Goal: Task Accomplishment & Management: Manage account settings

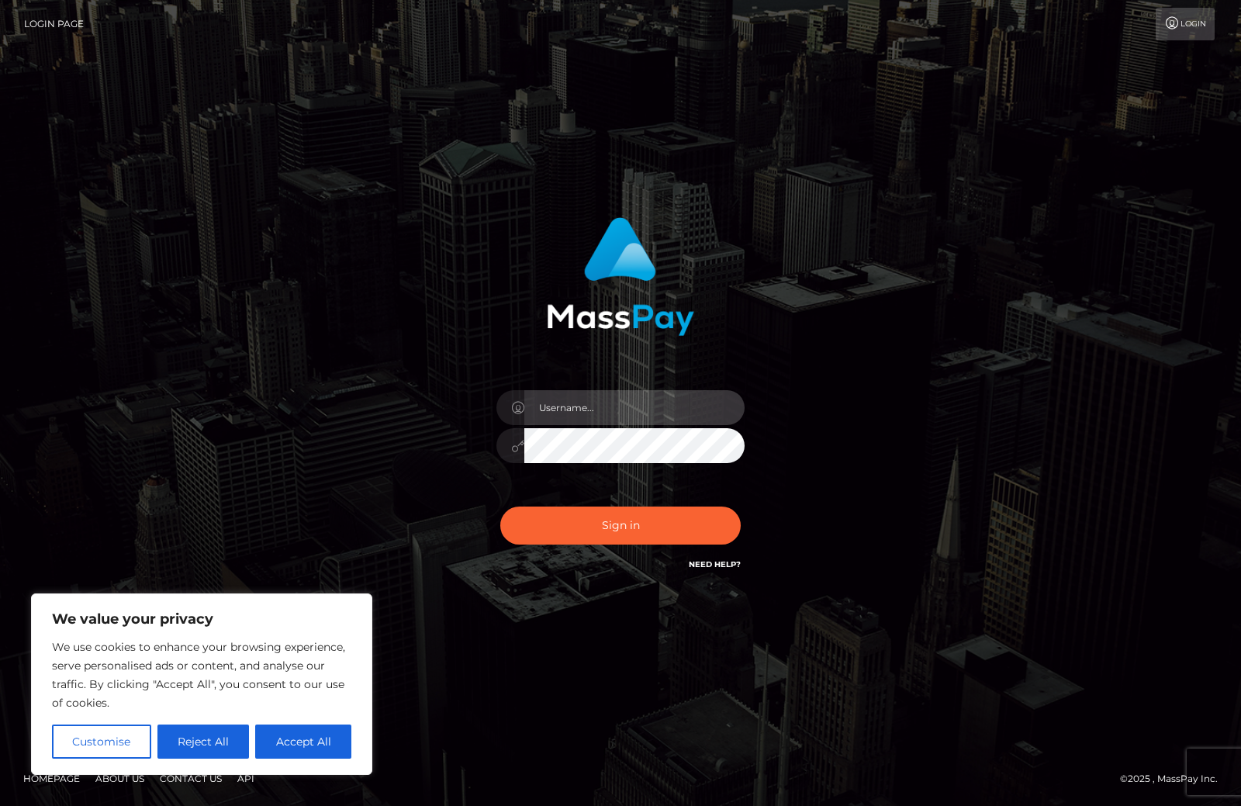
click at [693, 412] on input "text" at bounding box center [634, 407] width 220 height 35
type input "mdshipanmiah10@gmail.com"
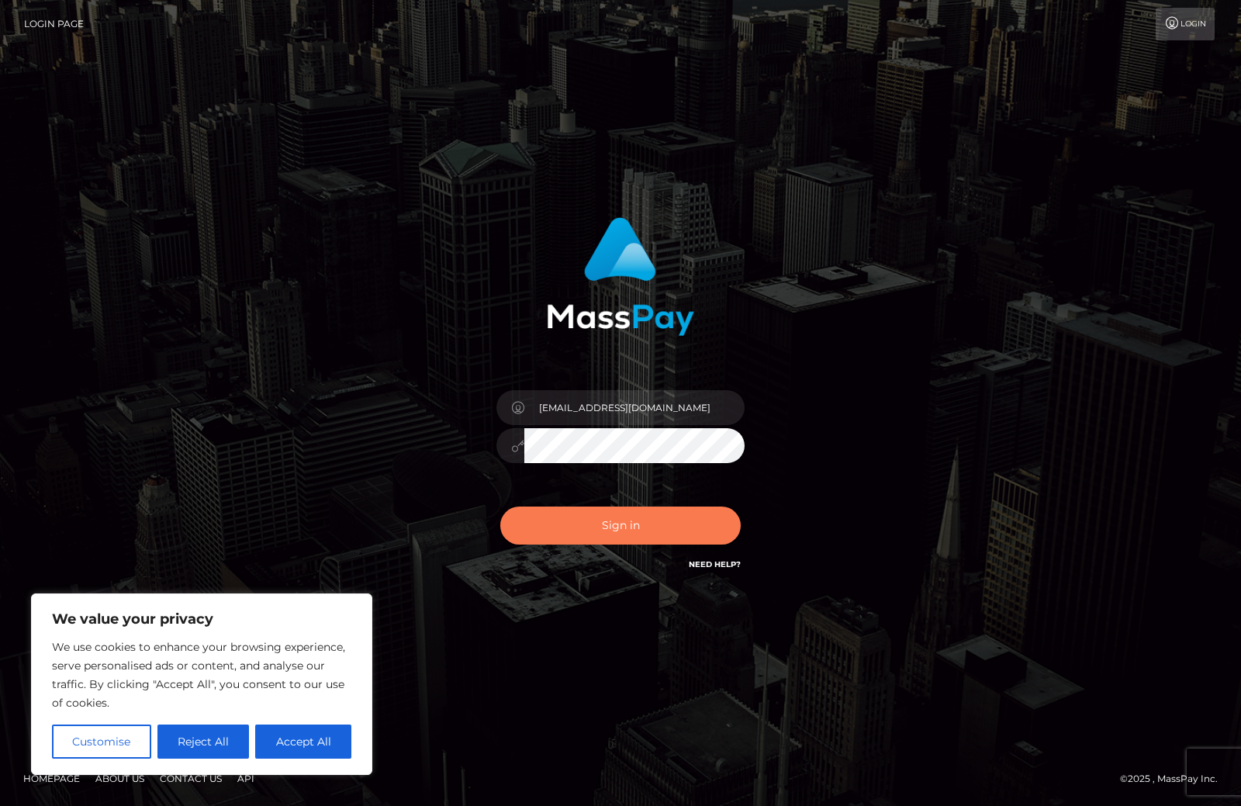
drag, startPoint x: 644, startPoint y: 520, endPoint x: 620, endPoint y: 510, distance: 25.1
click at [642, 520] on button "Sign in" at bounding box center [620, 525] width 240 height 38
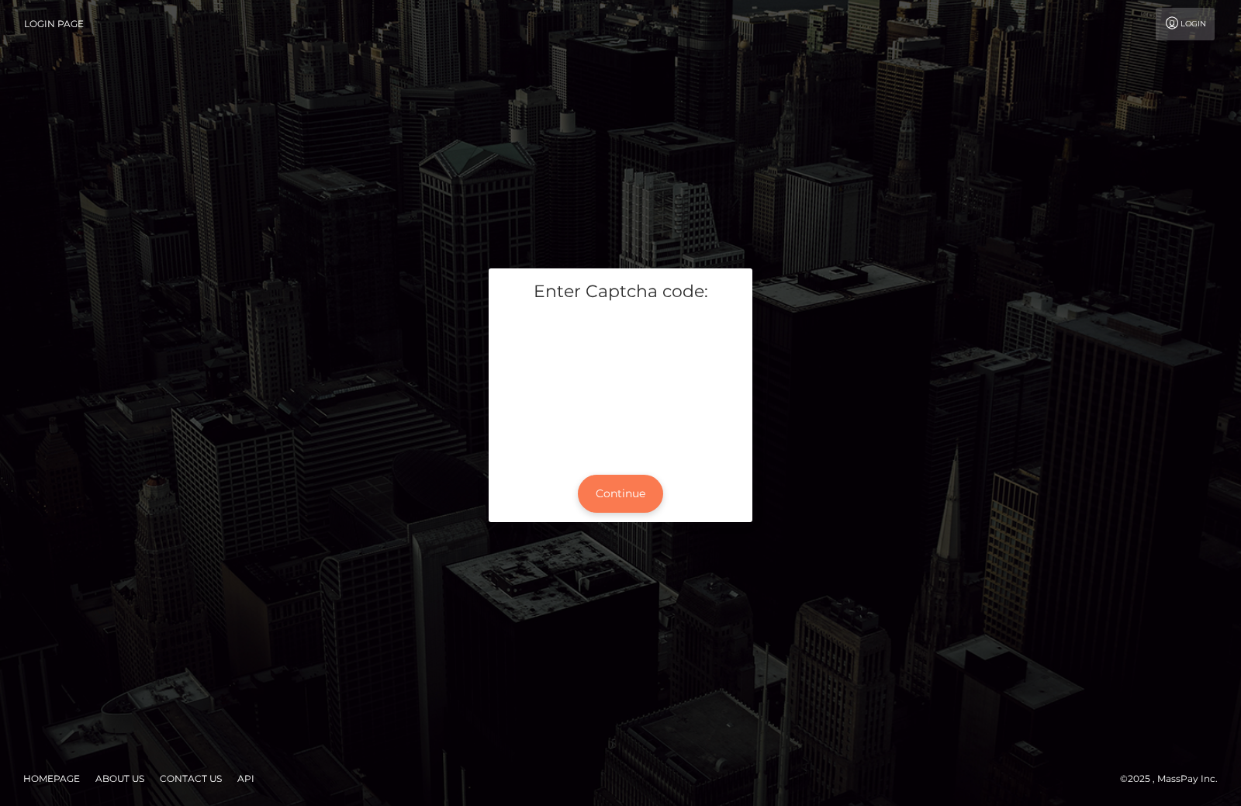
click at [620, 487] on button "Continue" at bounding box center [620, 494] width 85 height 38
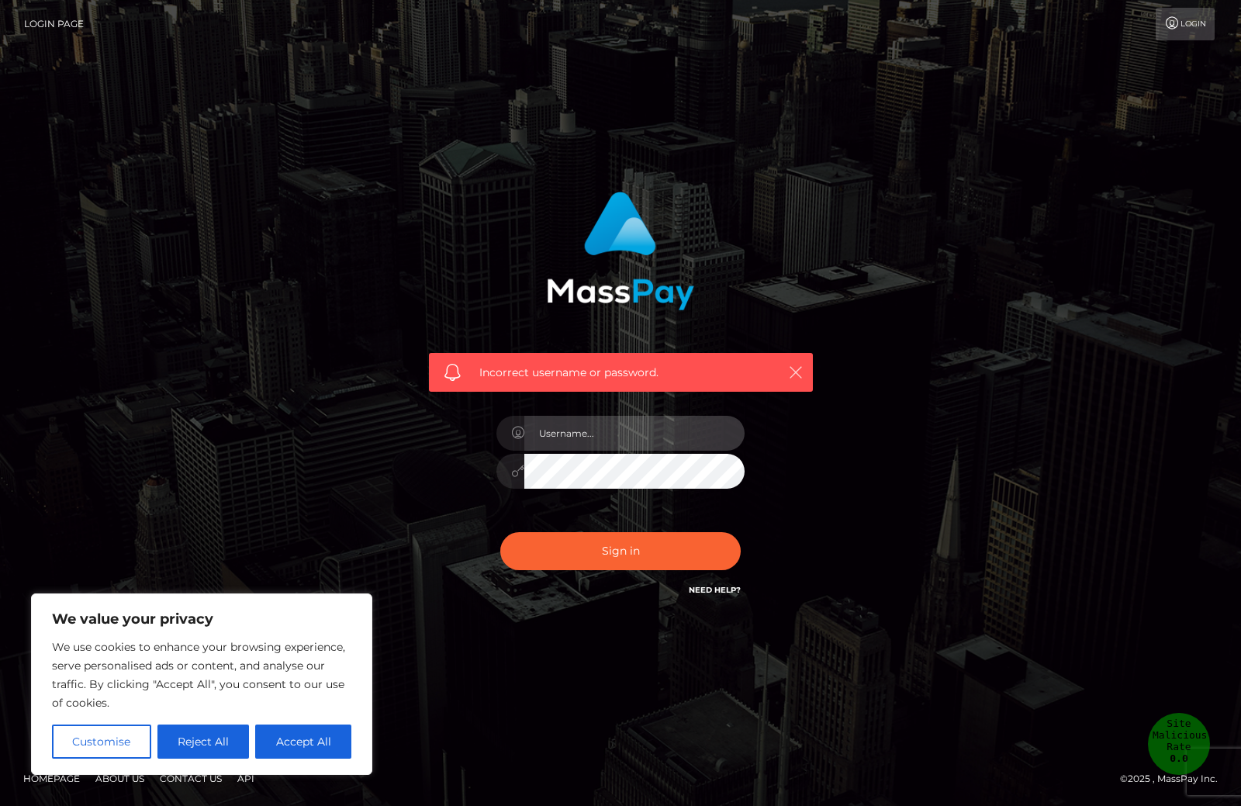
type input "mdshipanmiah10@gmail.com"
click at [797, 364] on icon "button" at bounding box center [796, 372] width 16 height 16
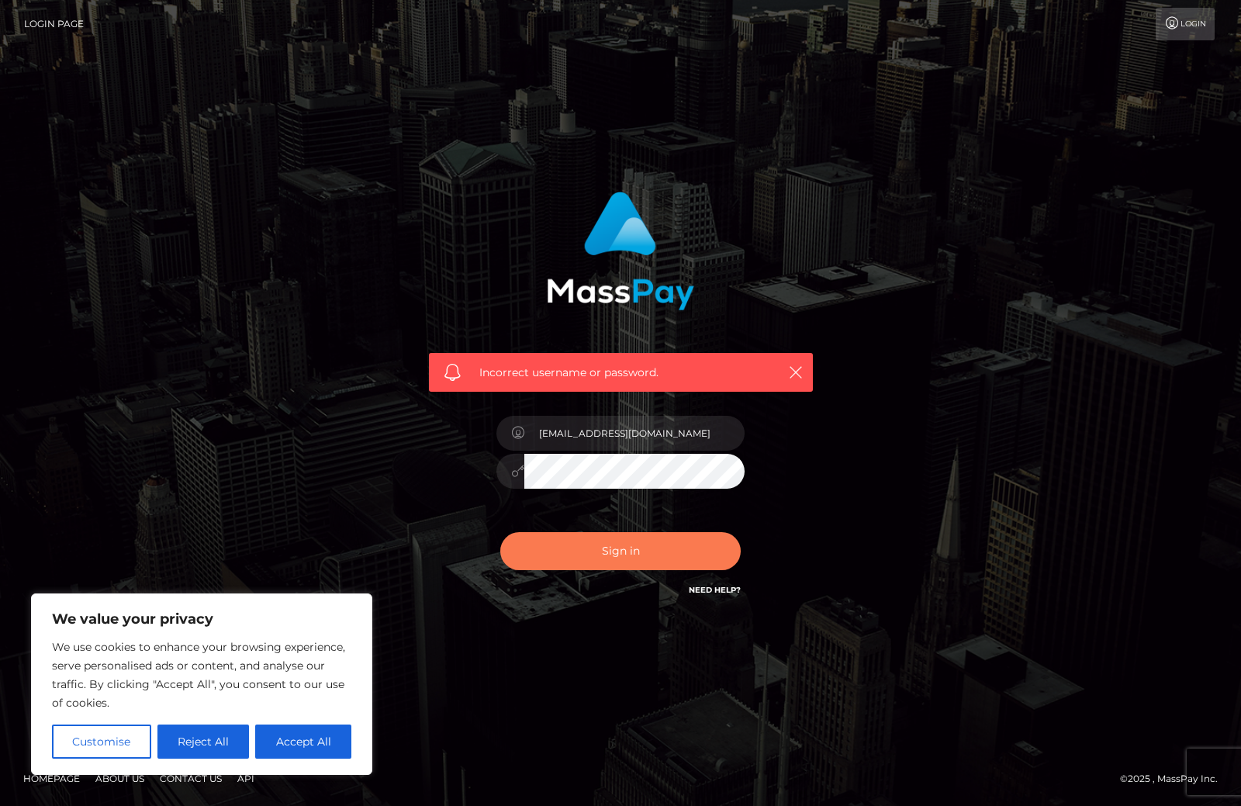
click at [561, 562] on button "Sign in" at bounding box center [620, 551] width 240 height 38
click at [623, 551] on button "Sign in" at bounding box center [620, 551] width 240 height 38
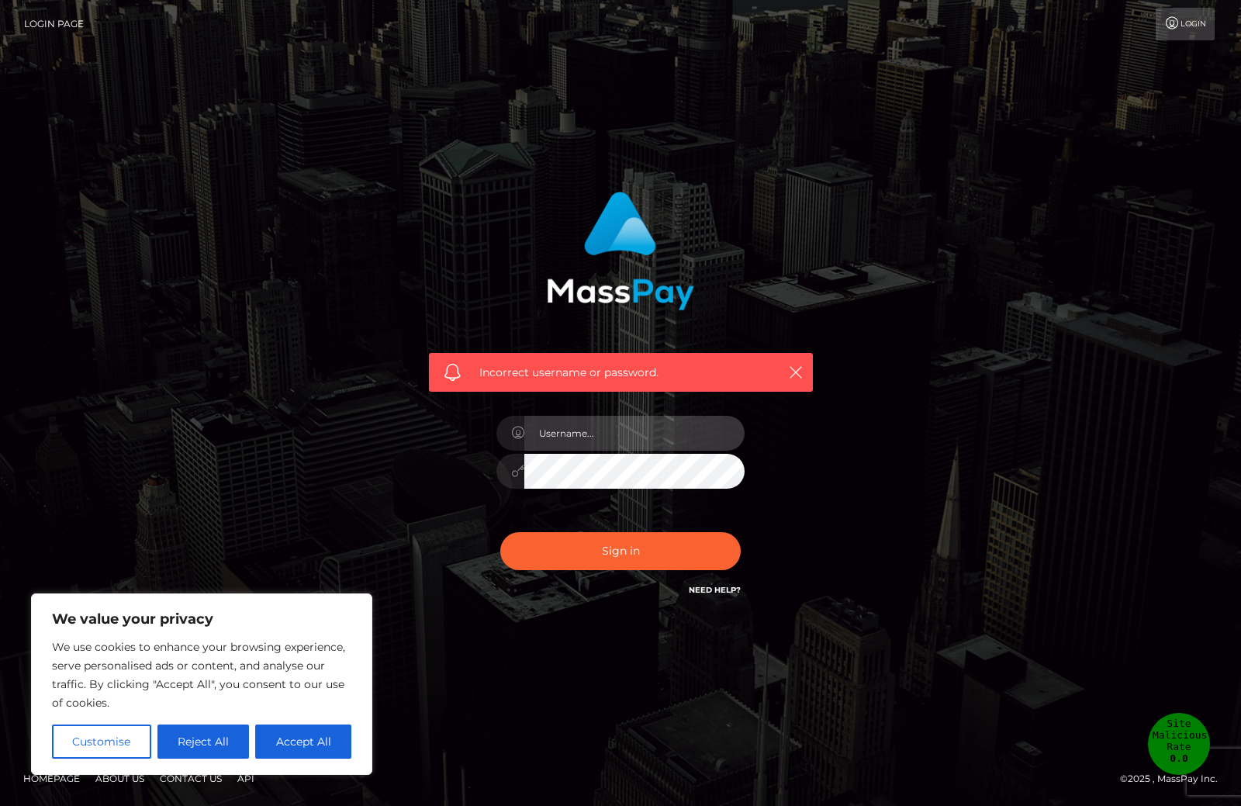
type input "[EMAIL_ADDRESS][DOMAIN_NAME]"
drag, startPoint x: 694, startPoint y: 437, endPoint x: 448, endPoint y: 432, distance: 245.9
click at [448, 432] on div "Incorrect username or password. mdshipanmiah10@gmail.com" at bounding box center [620, 395] width 407 height 430
type input "1998-09-25"
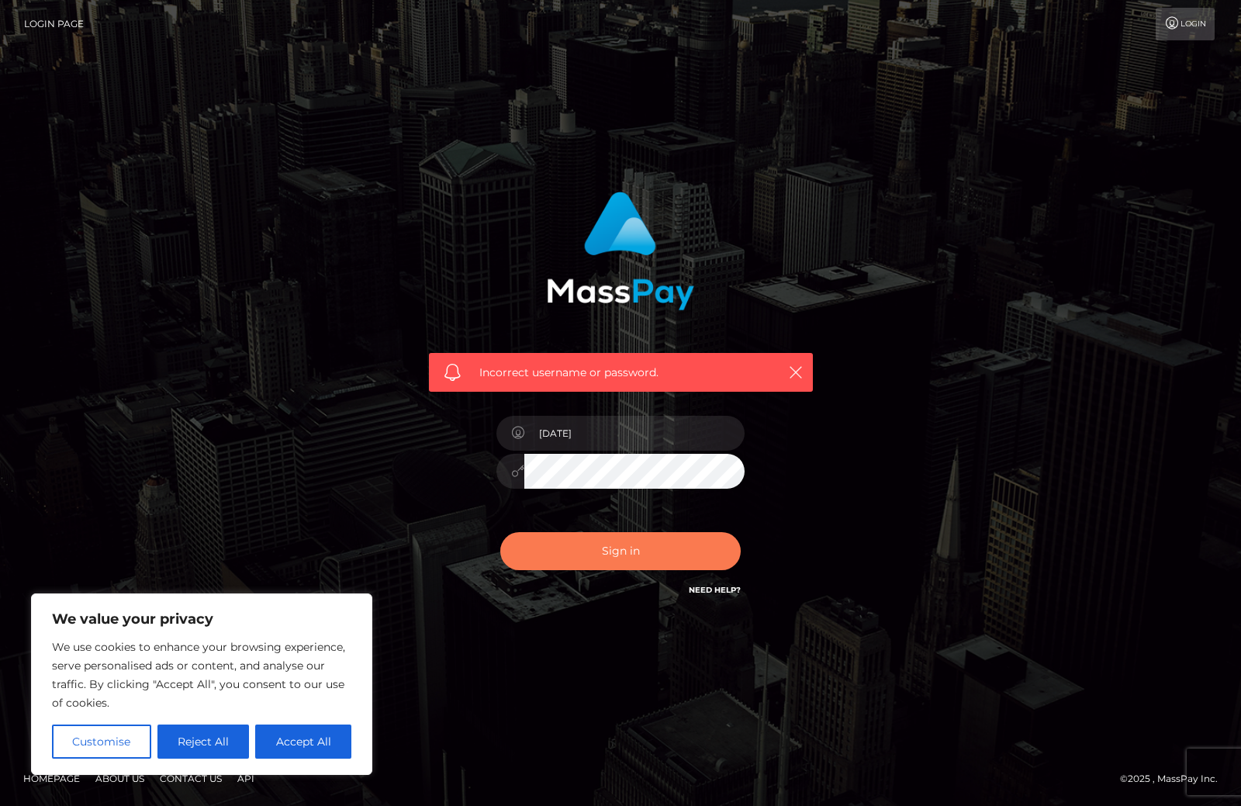
click at [612, 539] on button "Sign in" at bounding box center [620, 551] width 240 height 38
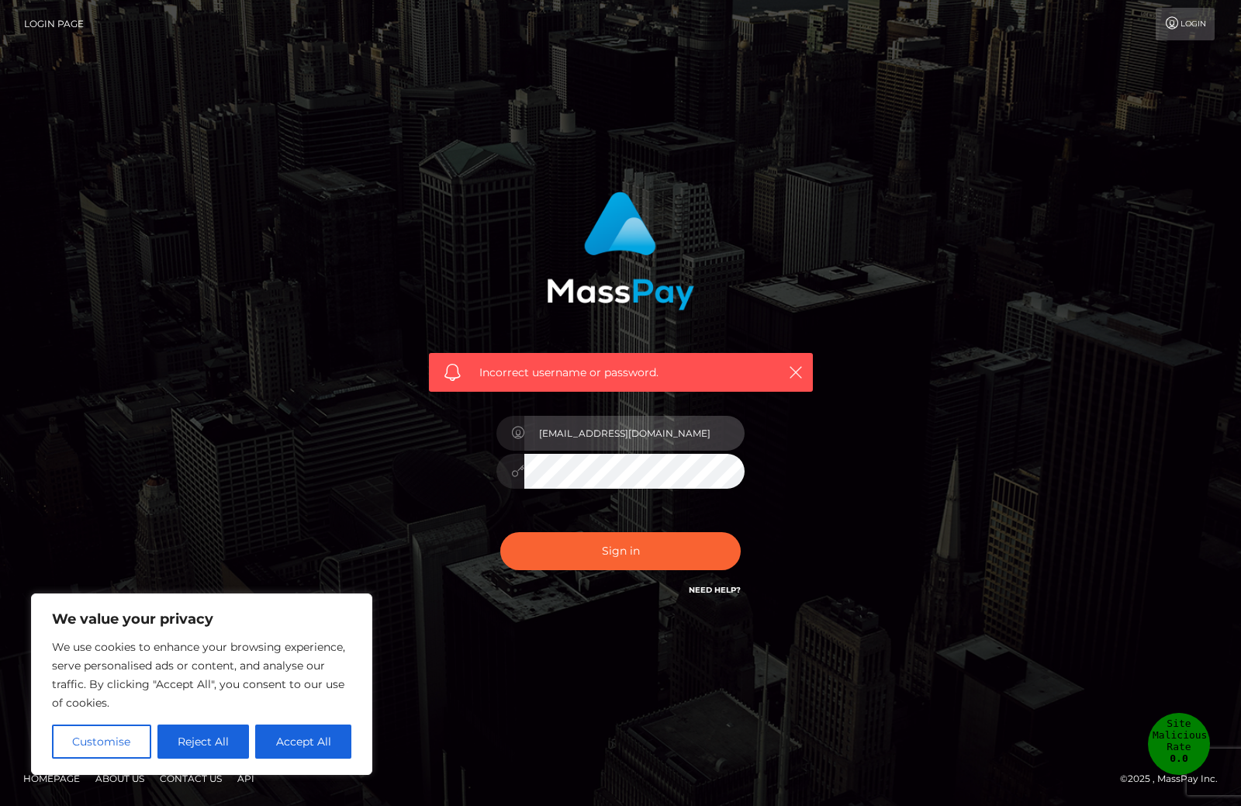
drag, startPoint x: 682, startPoint y: 437, endPoint x: 509, endPoint y: 433, distance: 172.9
click at [511, 434] on div "[EMAIL_ADDRESS][DOMAIN_NAME]" at bounding box center [620, 431] width 248 height 30
type input "ninagirgosh@gmail.com"
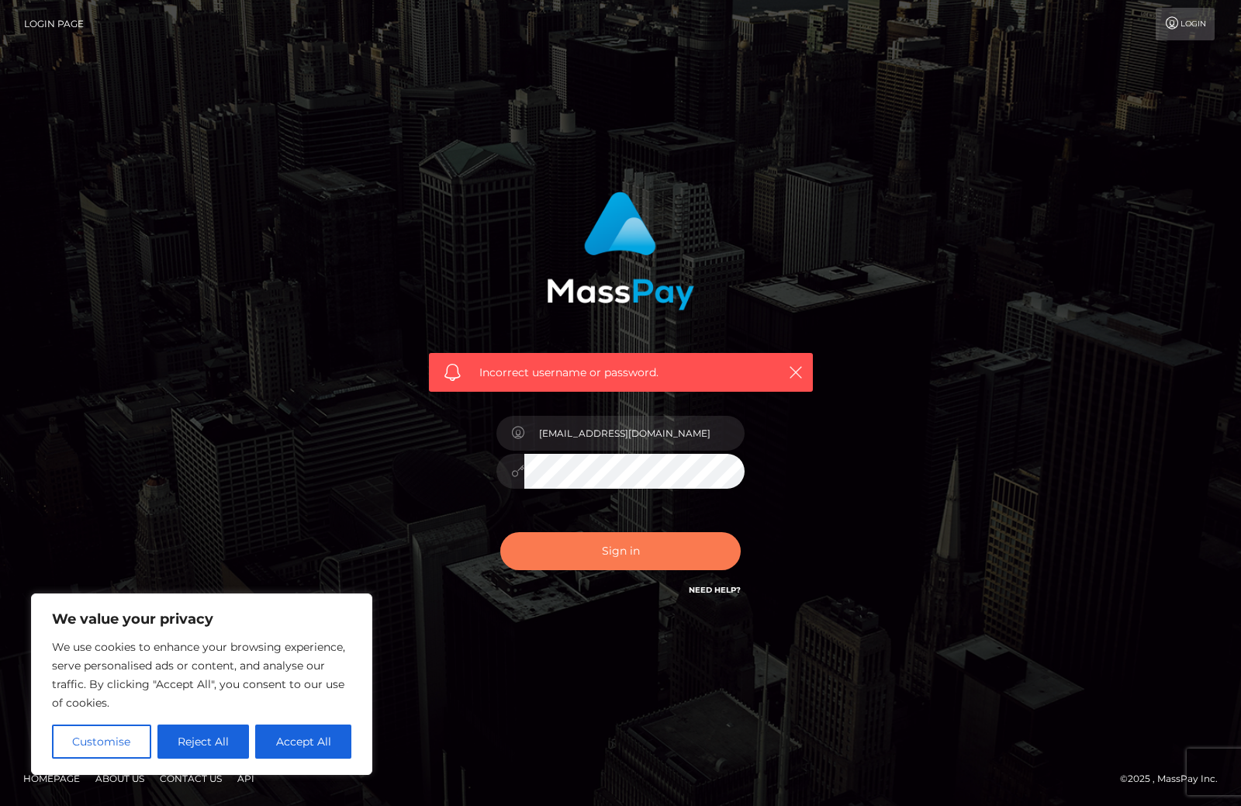
click at [621, 553] on button "Sign in" at bounding box center [620, 551] width 240 height 38
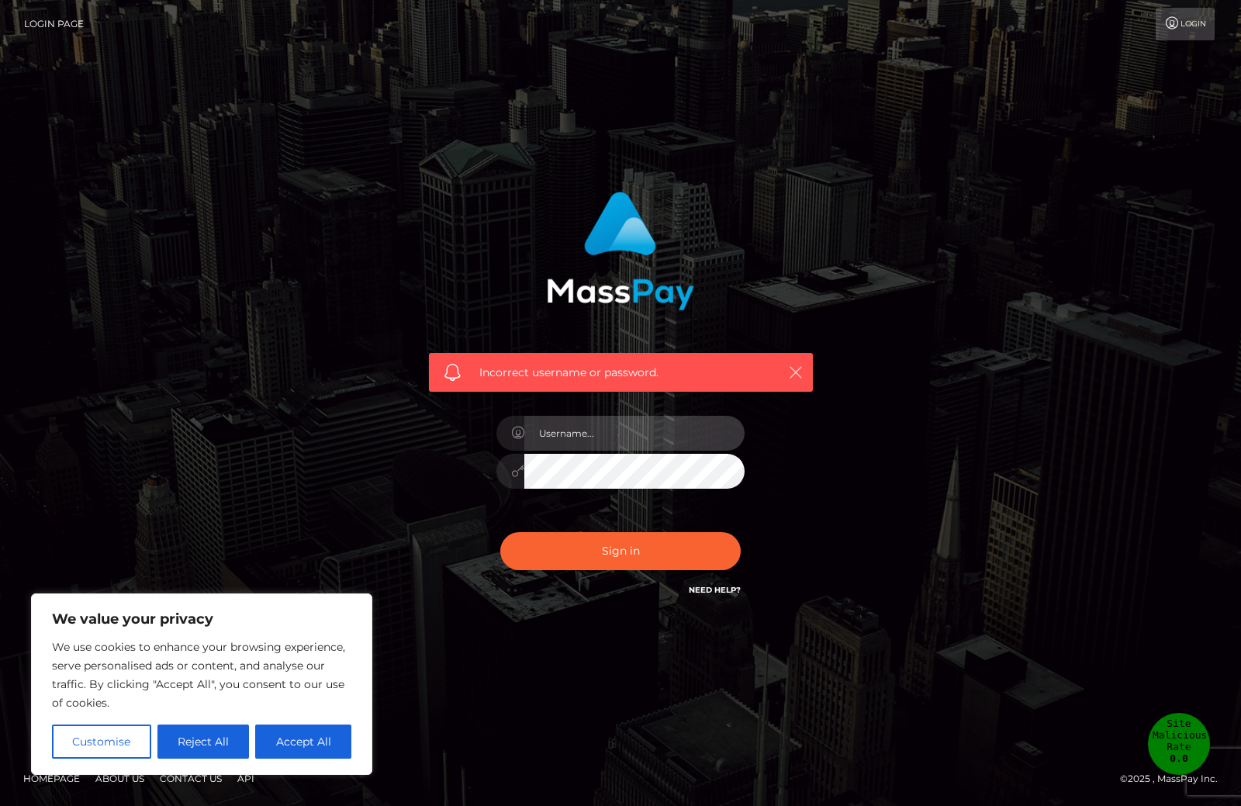
type input "[EMAIL_ADDRESS][DOMAIN_NAME]"
click at [793, 371] on icon "button" at bounding box center [796, 372] width 16 height 16
click at [799, 371] on icon "button" at bounding box center [796, 372] width 16 height 16
click at [1193, 30] on link "Login" at bounding box center [1184, 24] width 59 height 33
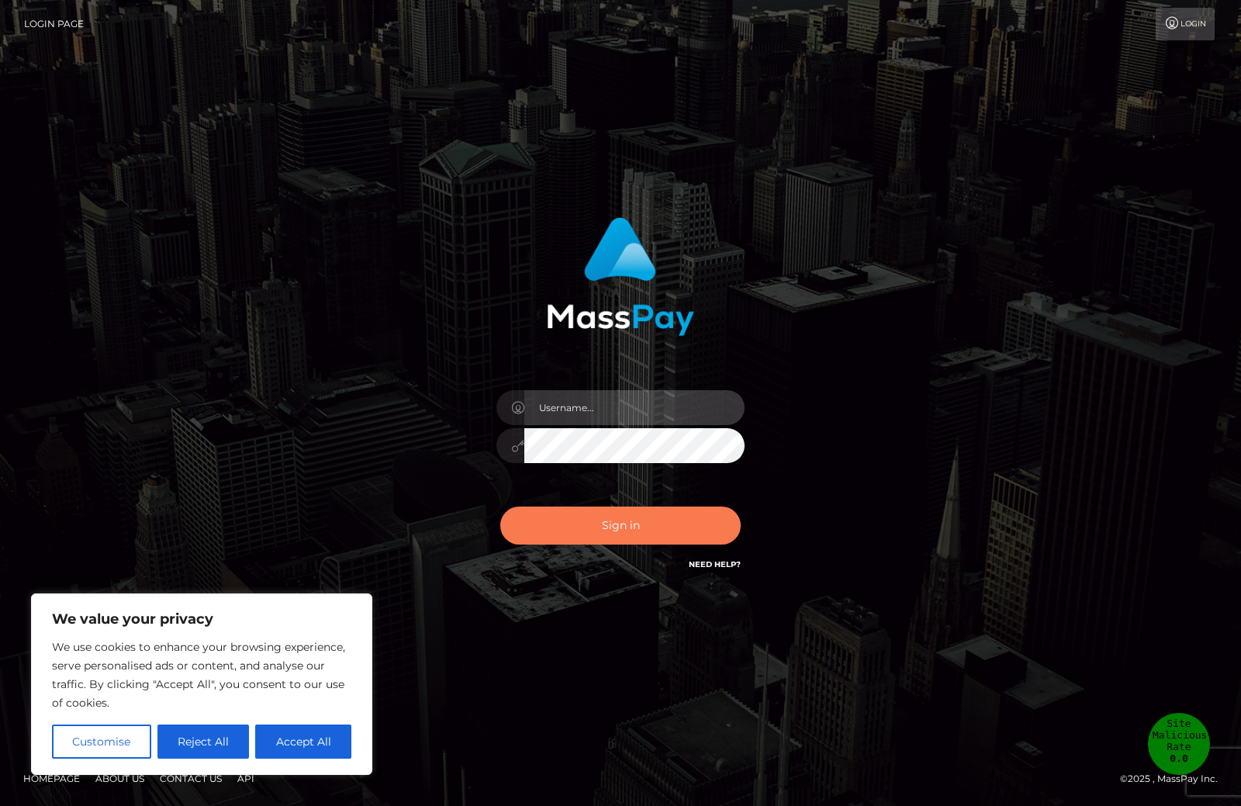
type input "[EMAIL_ADDRESS][DOMAIN_NAME]"
click at [620, 526] on button "Sign in" at bounding box center [620, 525] width 240 height 38
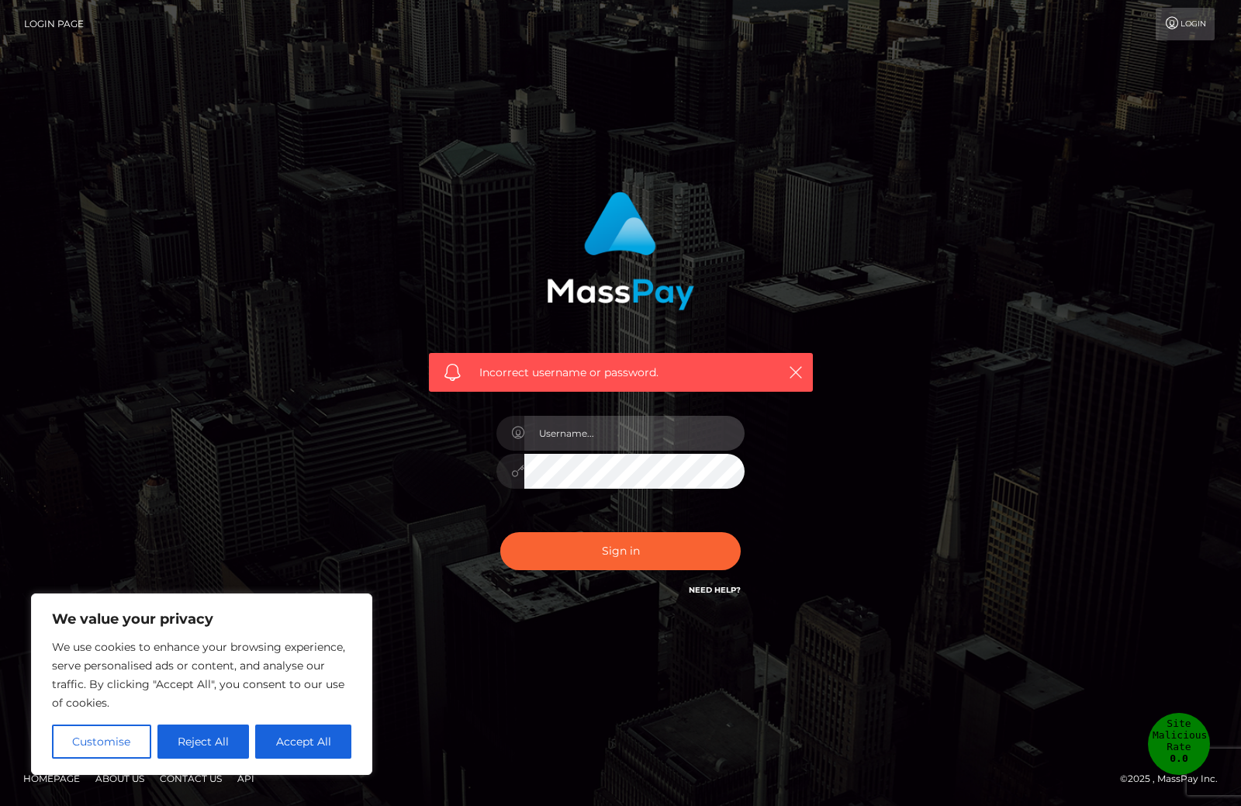
type input "[EMAIL_ADDRESS][DOMAIN_NAME]"
click at [708, 588] on link "Need Help?" at bounding box center [715, 590] width 52 height 10
drag, startPoint x: 58, startPoint y: 26, endPoint x: 70, endPoint y: 21, distance: 12.5
click at [58, 25] on link "Login Page" at bounding box center [54, 24] width 60 height 33
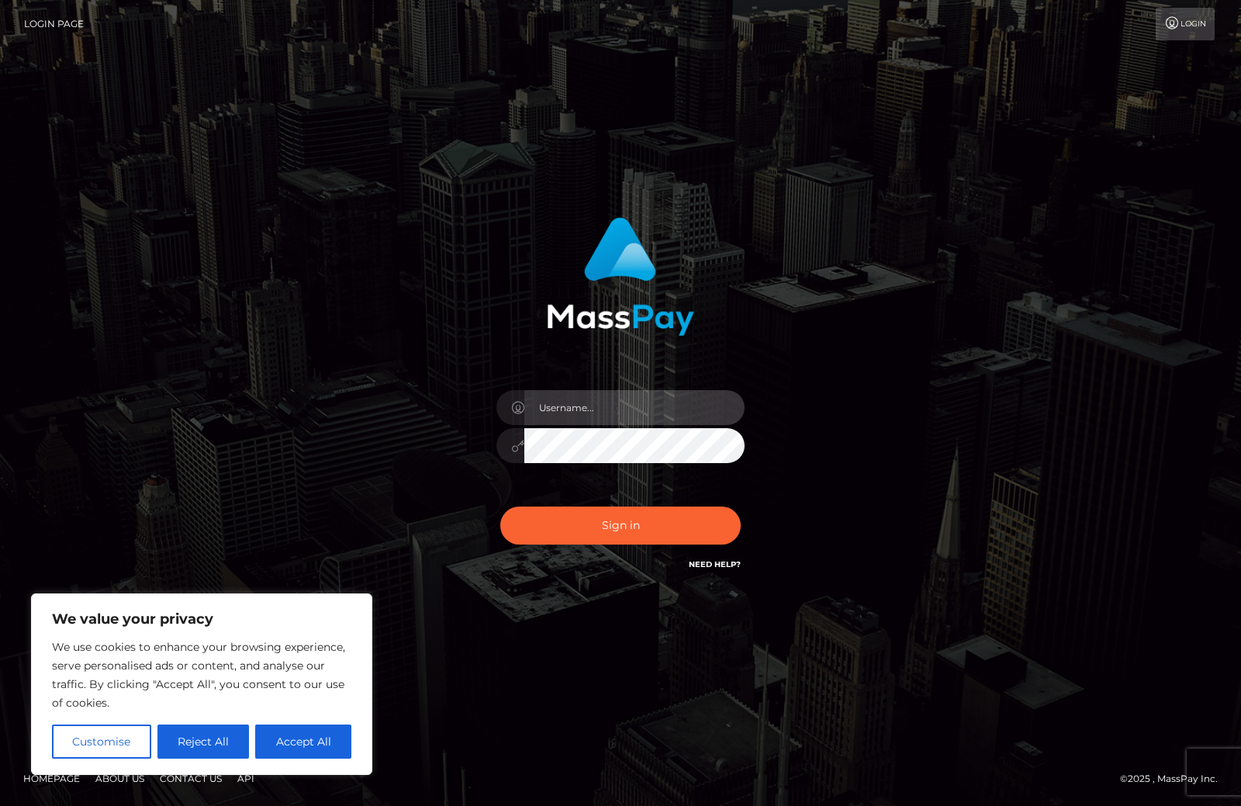
type input "[EMAIL_ADDRESS][DOMAIN_NAME]"
drag, startPoint x: 685, startPoint y: 404, endPoint x: 435, endPoint y: 404, distance: 249.7
click at [435, 404] on div "mdshipanmiah10@gmail.com Sign in" at bounding box center [620, 394] width 407 height 379
click at [556, 418] on input "text" at bounding box center [634, 407] width 220 height 35
type input "[EMAIL_ADDRESS][DOMAIN_NAME]"
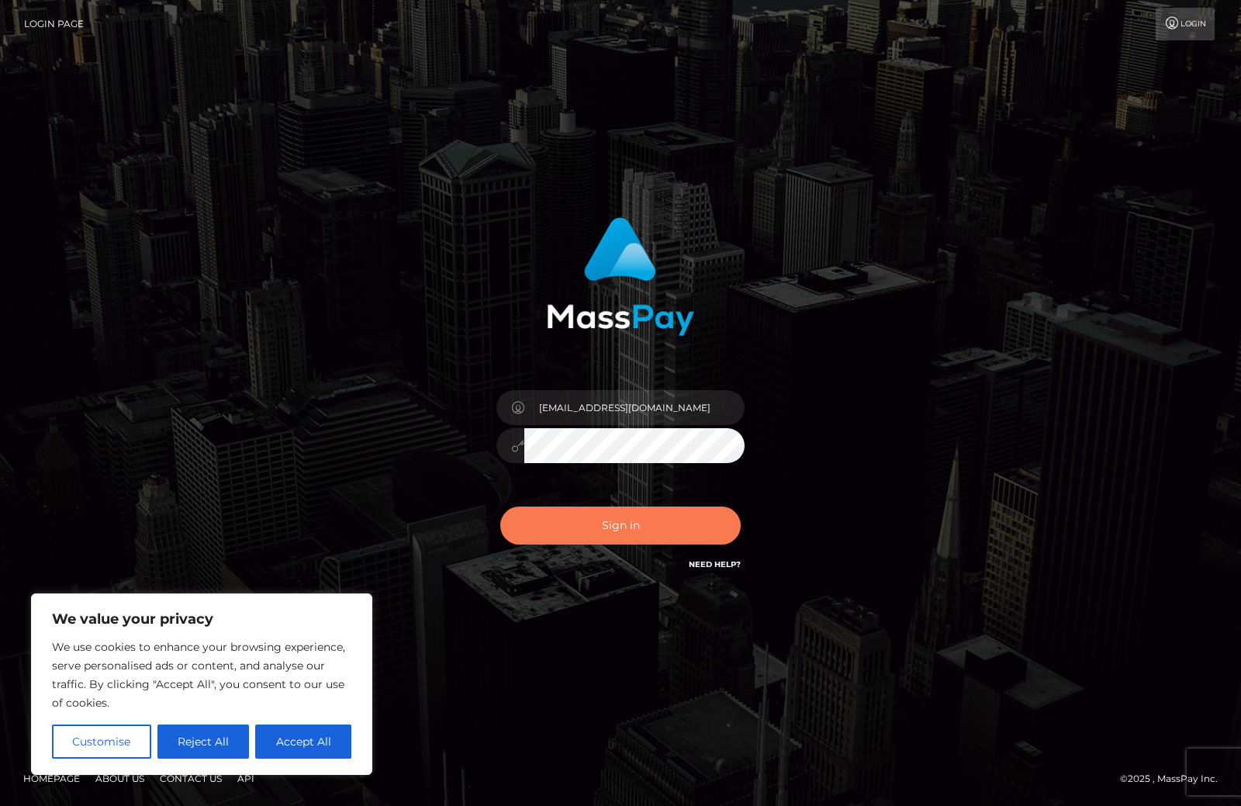
click at [599, 519] on button "Sign in" at bounding box center [620, 525] width 240 height 38
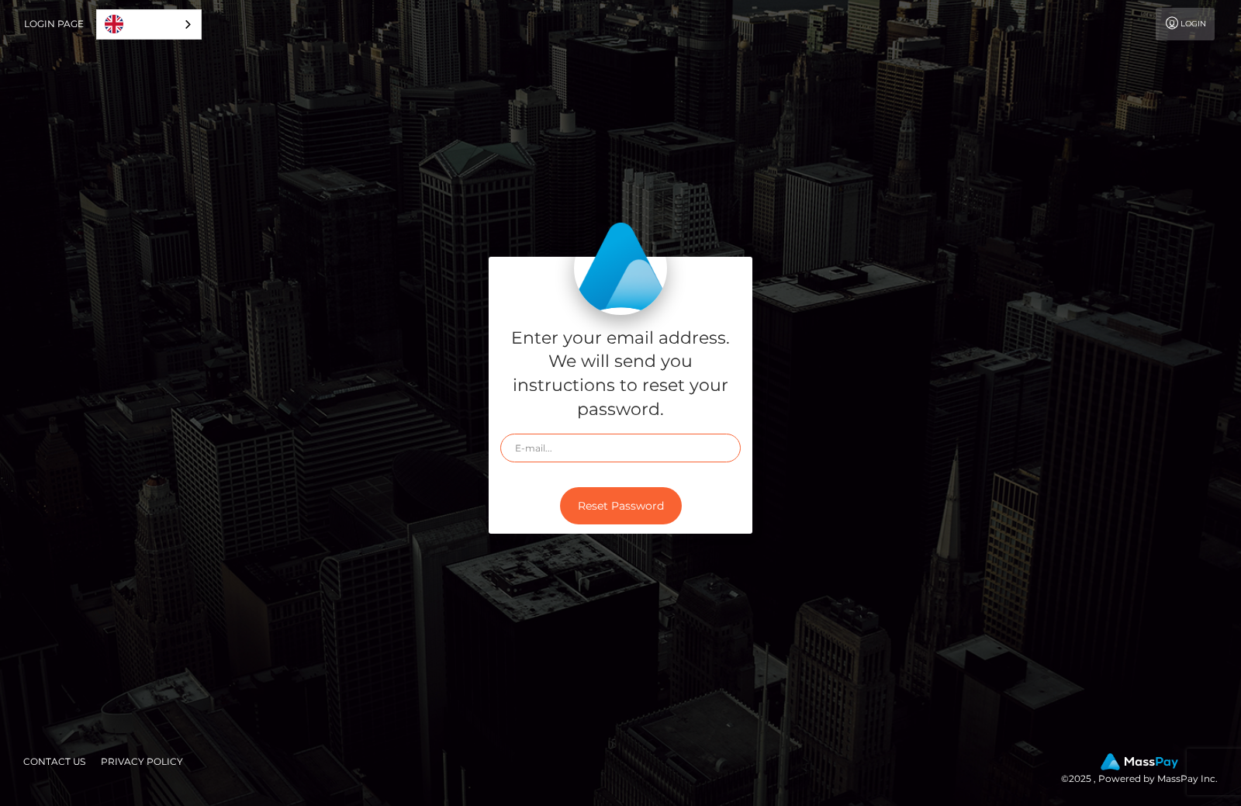
click at [562, 450] on input "text" at bounding box center [620, 447] width 240 height 29
type input "[EMAIL_ADDRESS][DOMAIN_NAME]"
click at [591, 502] on button "Reset Password" at bounding box center [621, 506] width 122 height 38
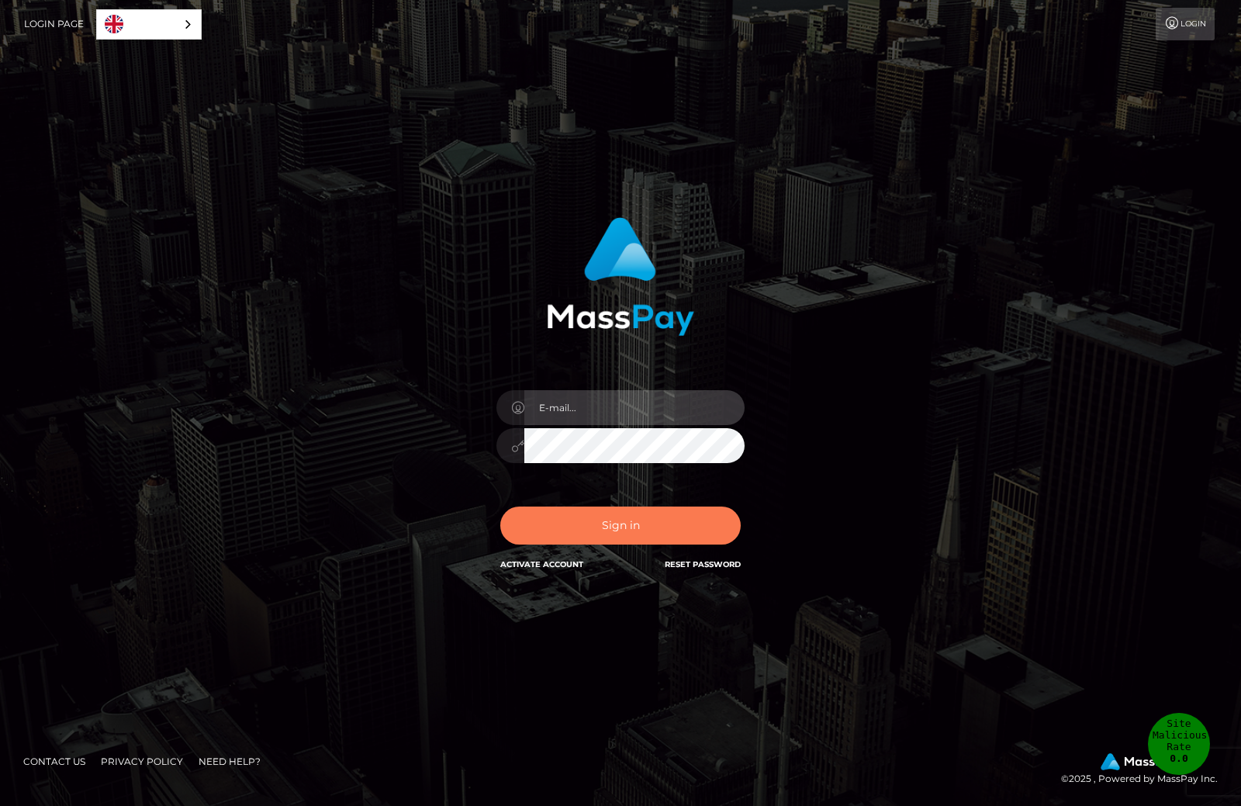
type input "[EMAIL_ADDRESS][DOMAIN_NAME]"
click at [619, 514] on button "Sign in" at bounding box center [620, 525] width 240 height 38
